Goal: Task Accomplishment & Management: Manage account settings

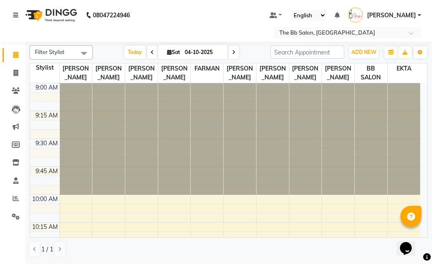
scroll to position [759, 0]
click at [417, 51] on button "Toggle Dropdown" at bounding box center [419, 52] width 13 height 12
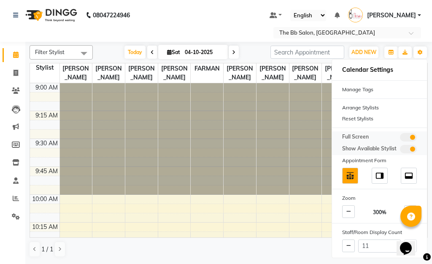
click at [407, 137] on span at bounding box center [408, 137] width 17 height 8
click at [400, 138] on input "checkbox" at bounding box center [400, 138] width 0 height 0
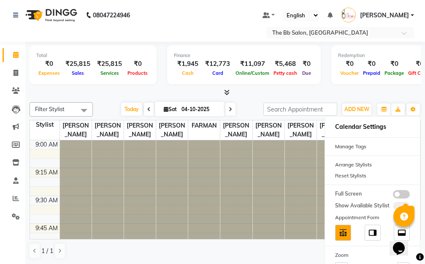
click at [269, 91] on div at bounding box center [225, 92] width 391 height 9
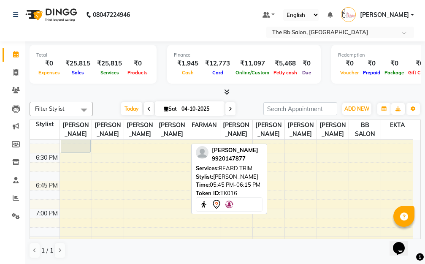
scroll to position [1054, 0]
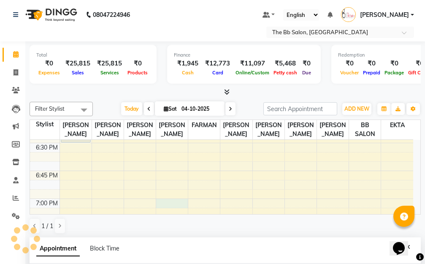
select select "83659"
select select "tentative"
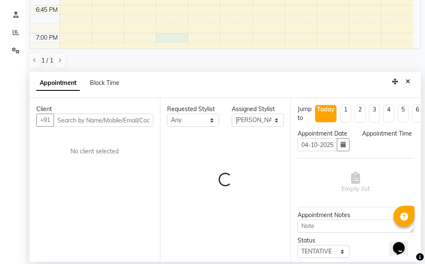
select select "1140"
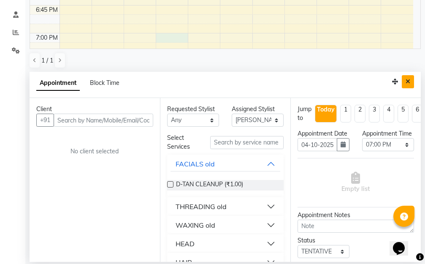
click at [405, 77] on button "Close" at bounding box center [407, 81] width 12 height 13
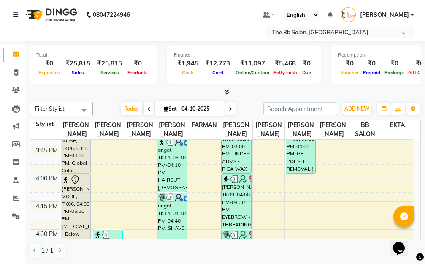
scroll to position [801, 0]
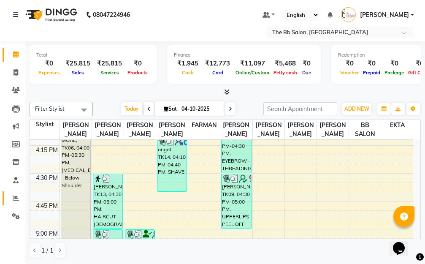
click at [16, 197] on icon at bounding box center [16, 197] width 6 height 6
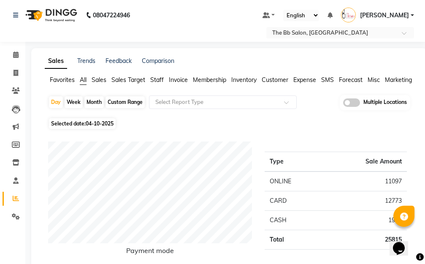
click at [153, 81] on span "Staff" at bounding box center [156, 80] width 13 height 8
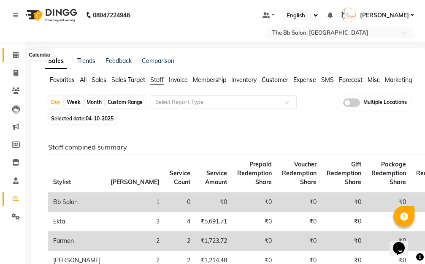
click at [10, 57] on span at bounding box center [15, 55] width 15 height 10
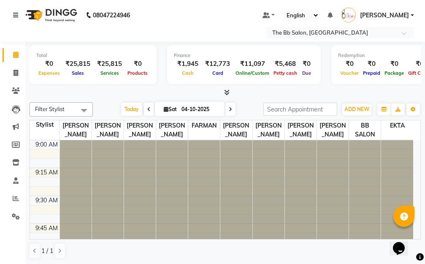
scroll to position [211, 0]
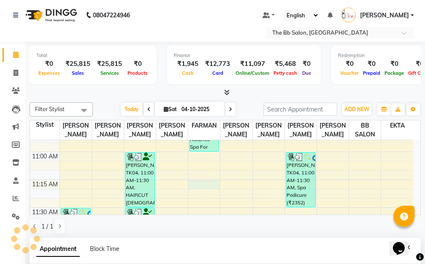
select select "83521"
select select "tentative"
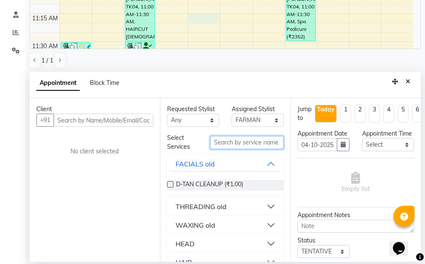
click at [234, 143] on input "text" at bounding box center [246, 142] width 73 height 13
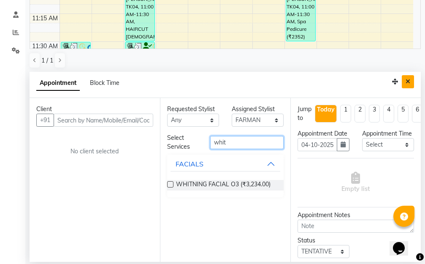
type input "whit"
click at [407, 84] on icon "Close" at bounding box center [407, 81] width 5 height 6
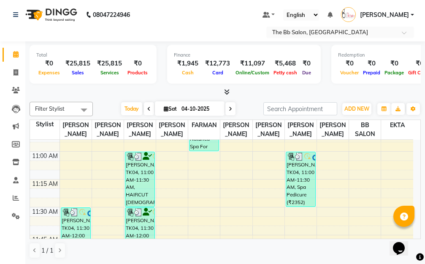
scroll to position [0, 0]
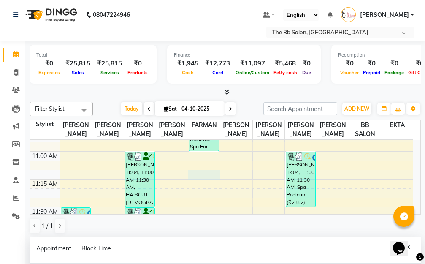
select select "83521"
select select "tentative"
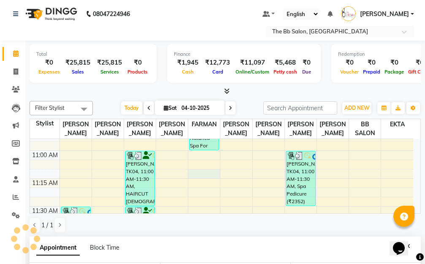
scroll to position [166, 0]
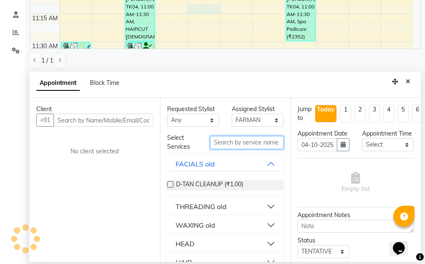
click at [218, 141] on input "text" at bounding box center [246, 142] width 73 height 13
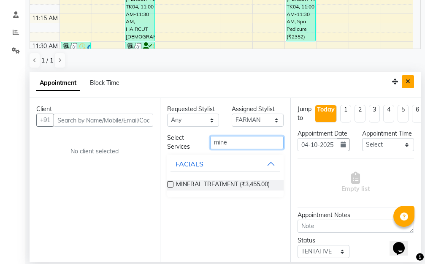
type input "mine"
click at [407, 82] on icon "Close" at bounding box center [407, 81] width 5 height 6
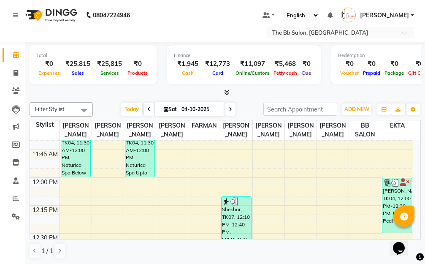
scroll to position [380, 0]
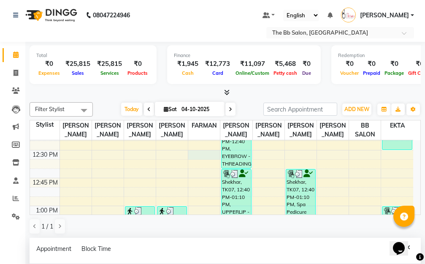
select select "83521"
select select "750"
select select "tentative"
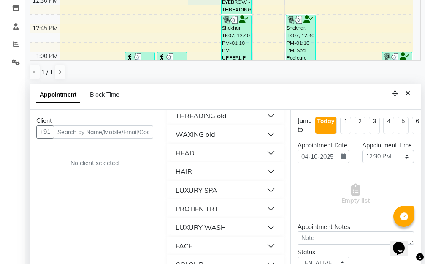
scroll to position [0, 0]
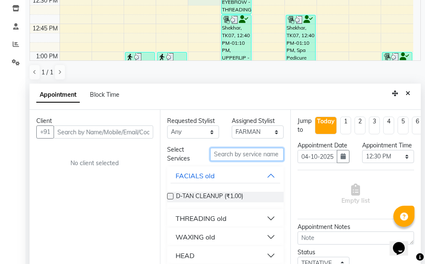
click at [235, 158] on input "text" at bounding box center [246, 154] width 73 height 13
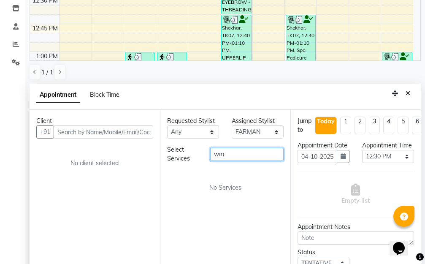
type input "w"
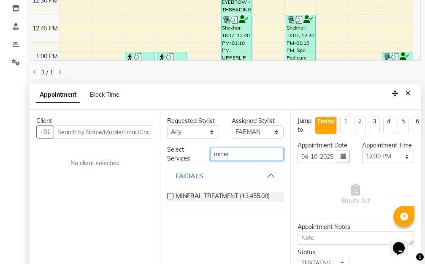
type input "miner"
click at [414, 93] on div "Appointment Block Time" at bounding box center [225, 97] width 391 height 26
click at [407, 95] on icon "Close" at bounding box center [407, 93] width 5 height 6
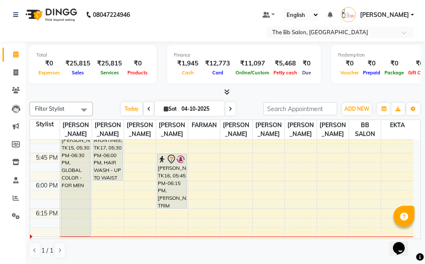
scroll to position [970, 0]
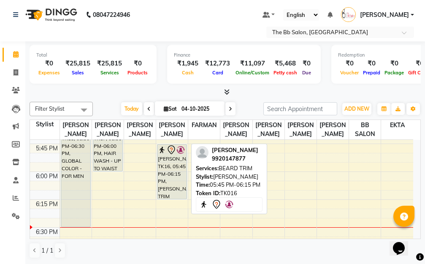
click at [175, 165] on div "[PERSON_NAME], TK16, 05:45 PM-06:15 PM, [PERSON_NAME] TRIM" at bounding box center [171, 171] width 29 height 54
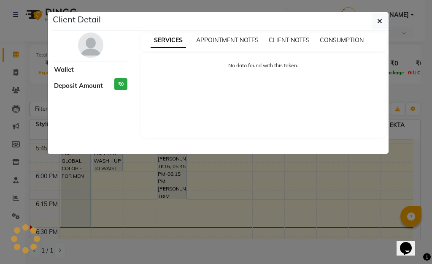
select select "7"
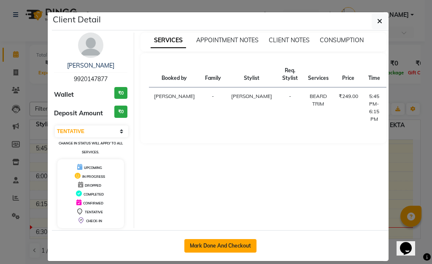
click at [213, 243] on button "Mark Done And Checkout" at bounding box center [220, 245] width 72 height 13
select select "service"
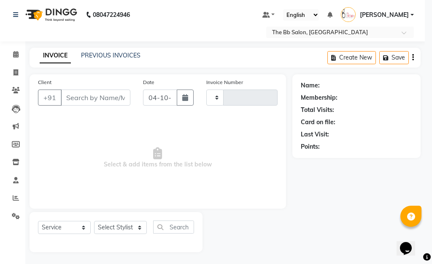
type input "4057"
select select "6231"
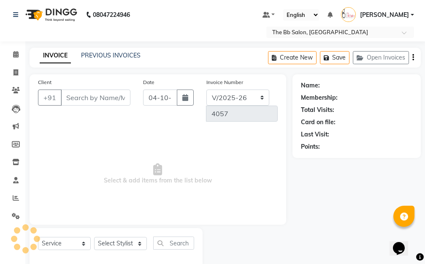
type input "99******77"
select select "83659"
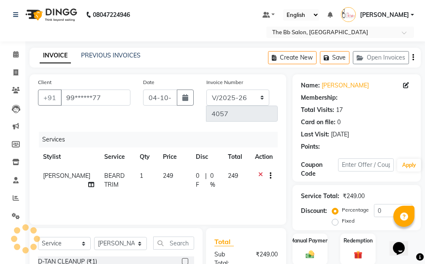
select select "1: Object"
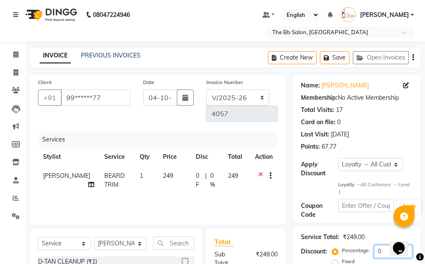
click at [377, 251] on input "0" at bounding box center [393, 251] width 38 height 13
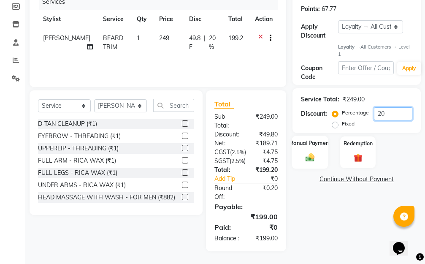
type input "20"
click at [305, 152] on img at bounding box center [310, 157] width 14 height 10
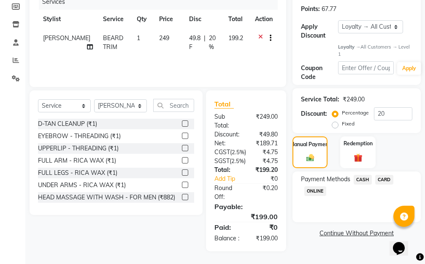
click at [363, 175] on span "CASH" at bounding box center [362, 180] width 18 height 10
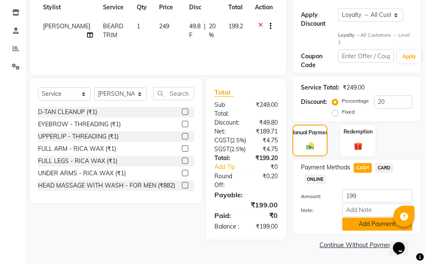
click at [350, 217] on button "Add Payment" at bounding box center [377, 223] width 70 height 13
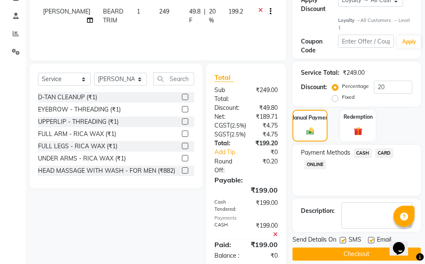
scroll to position [276, 0]
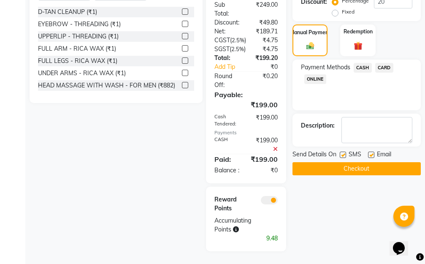
click at [342, 162] on button "Checkout" at bounding box center [356, 168] width 128 height 13
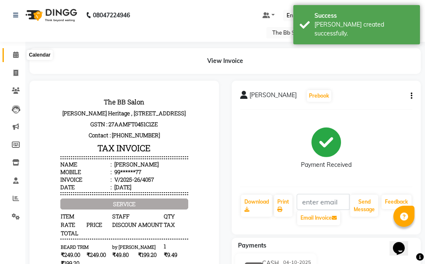
click at [13, 57] on icon at bounding box center [15, 54] width 5 height 6
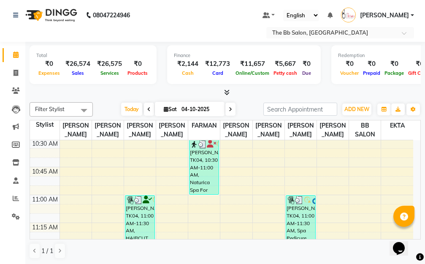
scroll to position [211, 0]
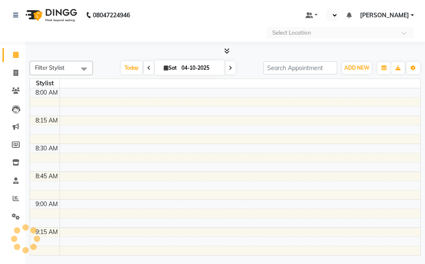
scroll to position [2, 0]
select select "en"
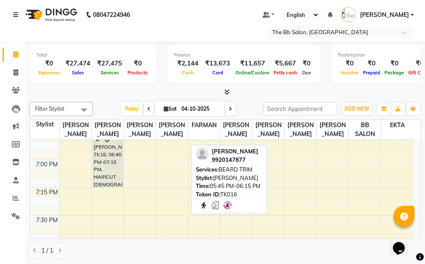
scroll to position [1099, 0]
